Goal: Transaction & Acquisition: Purchase product/service

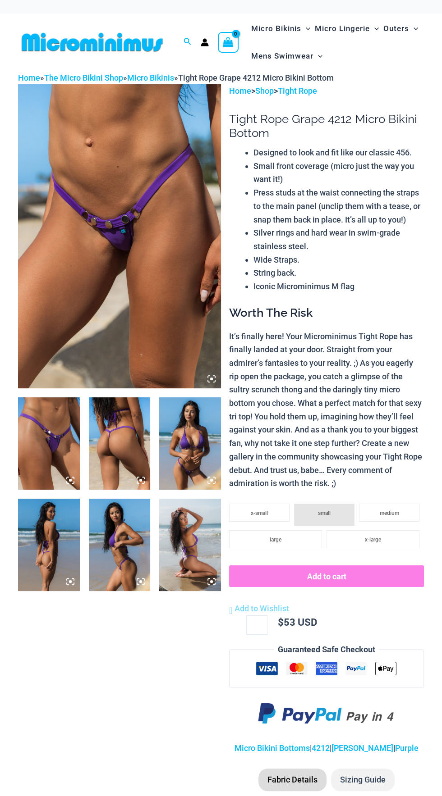
click at [111, 456] on img at bounding box center [120, 443] width 62 height 92
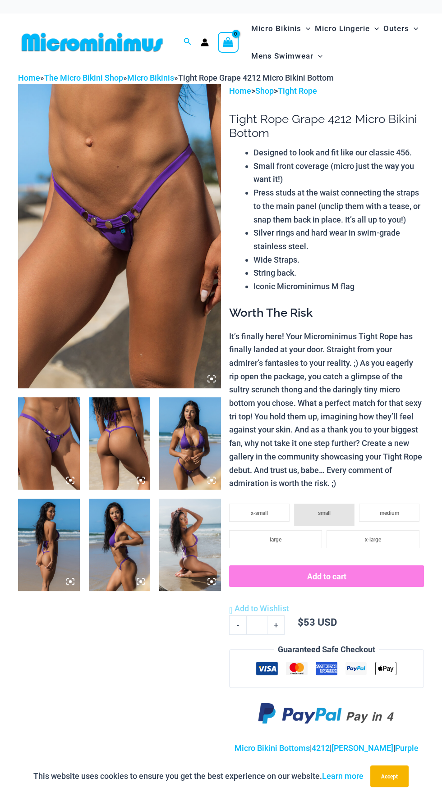
click at [116, 459] on img at bounding box center [120, 443] width 62 height 92
